Goal: Information Seeking & Learning: Understand process/instructions

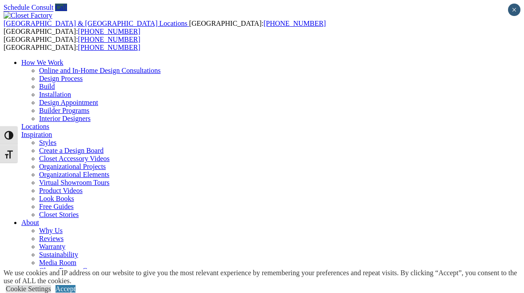
click at [75, 285] on link "Accept" at bounding box center [66, 289] width 20 height 8
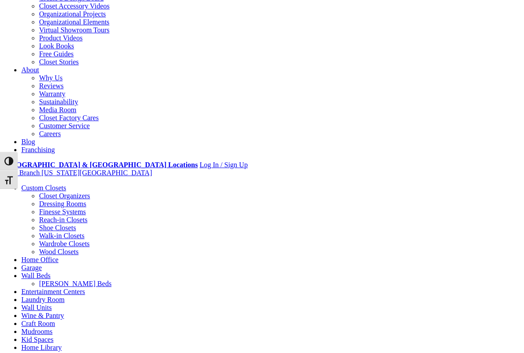
scroll to position [155, 0]
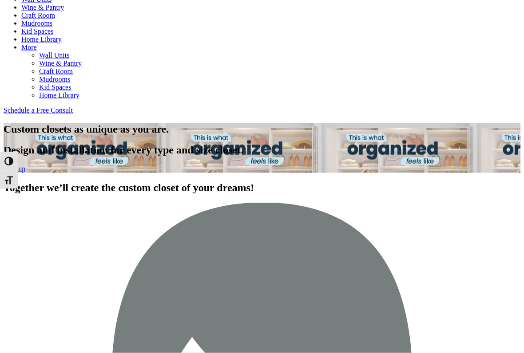
scroll to position [461, 0]
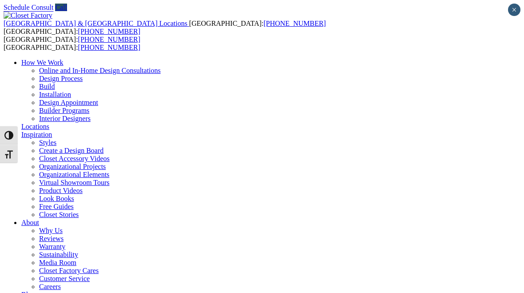
click at [83, 75] on link "Design Process" at bounding box center [61, 79] width 44 height 8
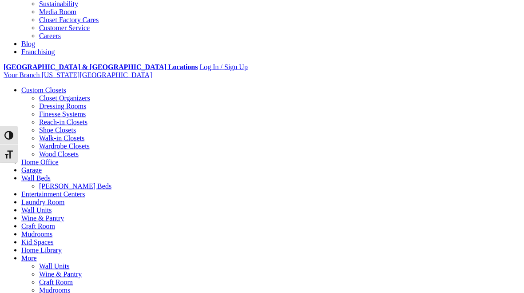
scroll to position [248, 0]
